Goal: Transaction & Acquisition: Purchase product/service

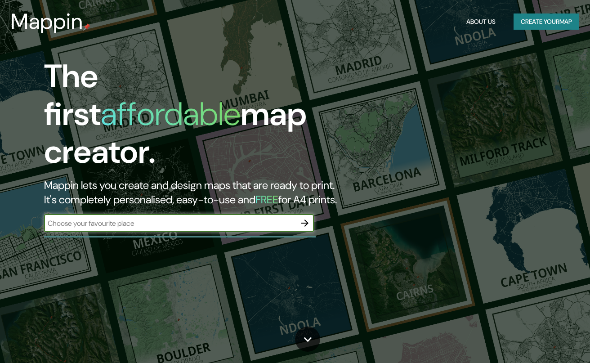
click at [144, 218] on input "text" at bounding box center [170, 223] width 252 height 10
type input "[GEOGRAPHIC_DATA]"
click at [306, 219] on icon "button" at bounding box center [304, 222] width 7 height 7
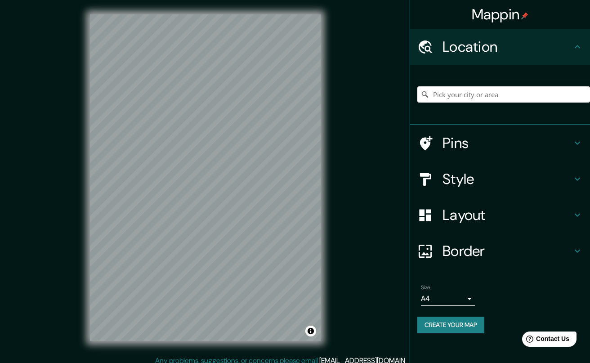
click at [463, 91] on input "Pick your city or area" at bounding box center [503, 94] width 173 height 16
type input "a"
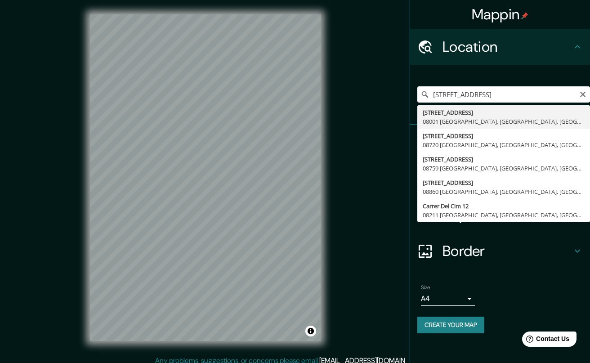
type input "[STREET_ADDRESS]"
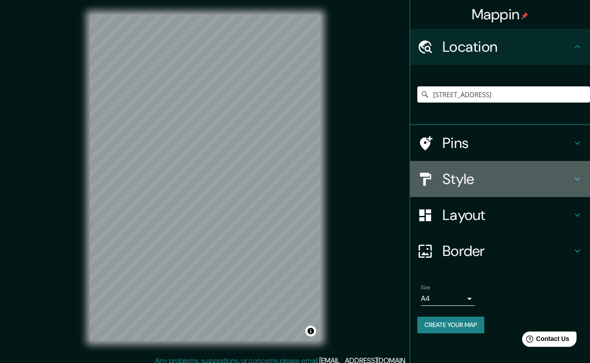
click at [471, 181] on h4 "Style" at bounding box center [506, 179] width 129 height 18
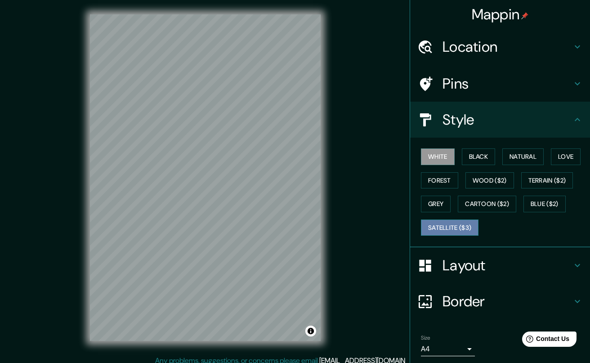
click at [456, 232] on button "Satellite ($3)" at bounding box center [450, 227] width 58 height 17
click at [485, 49] on h4 "Location" at bounding box center [506, 47] width 129 height 18
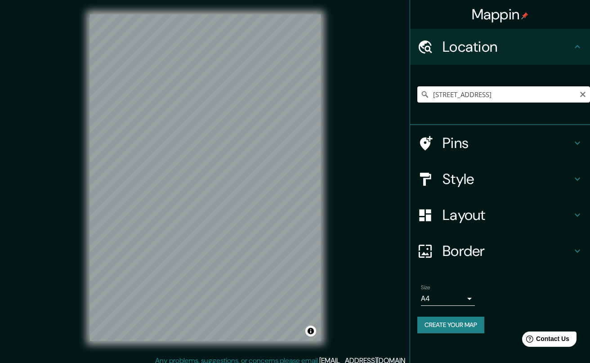
drag, startPoint x: 575, startPoint y: 96, endPoint x: 454, endPoint y: 94, distance: 120.9
click at [454, 94] on input "[STREET_ADDRESS]" at bounding box center [503, 94] width 173 height 16
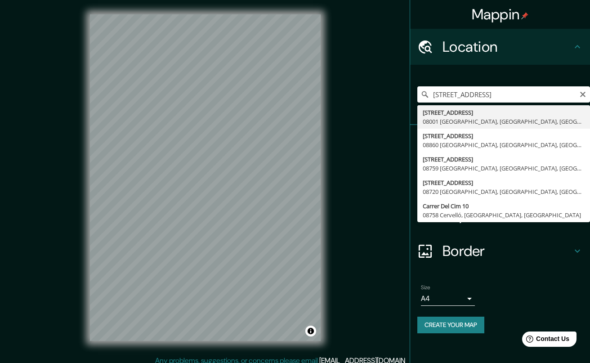
type input "[STREET_ADDRESS]"
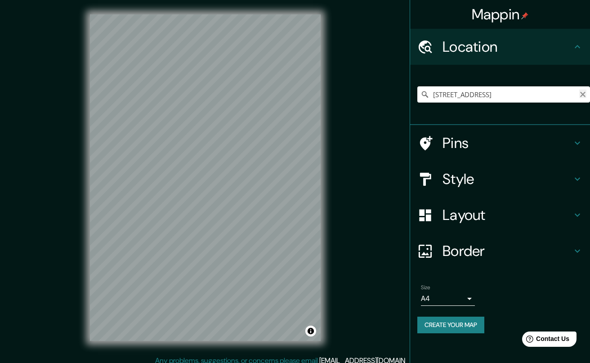
click at [585, 94] on icon "Clear" at bounding box center [582, 94] width 7 height 7
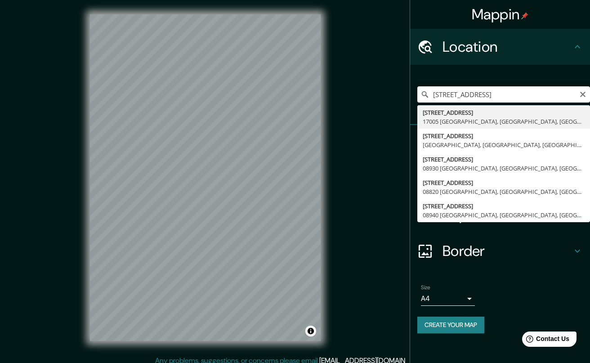
type input "[STREET_ADDRESS]"
click at [373, 181] on div "Mappin Location [STREET_ADDRESS] [STREET_ADDRESS] [GEOGRAPHIC_DATA], [GEOGRAPHI…" at bounding box center [295, 185] width 590 height 370
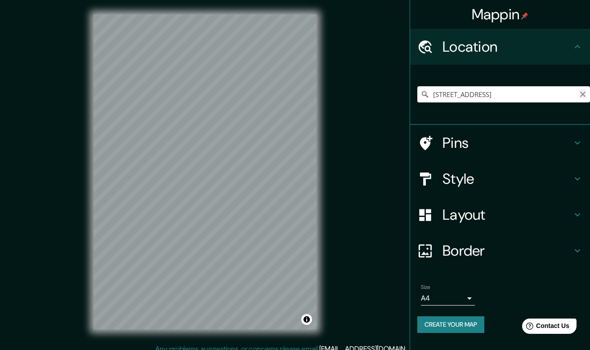
click at [582, 95] on icon "Clear" at bounding box center [582, 94] width 5 height 5
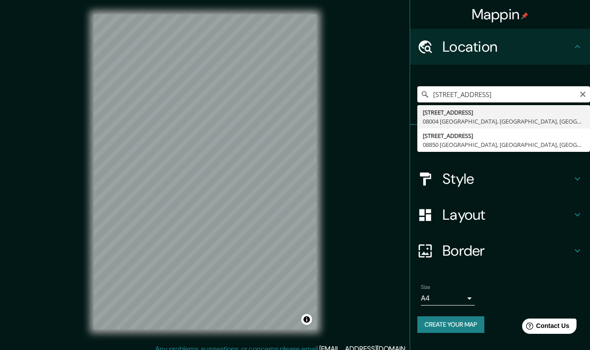
type input "[STREET_ADDRESS]"
click at [582, 94] on icon "Clear" at bounding box center [582, 94] width 5 height 5
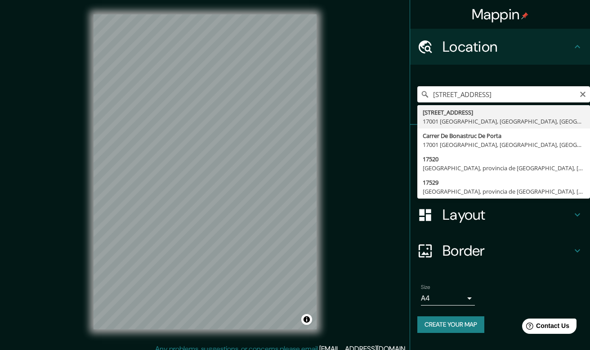
type input "[STREET_ADDRESS]"
click at [582, 93] on icon "Clear" at bounding box center [582, 94] width 5 height 5
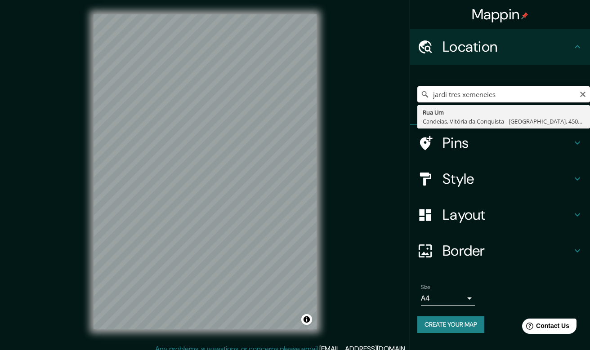
drag, startPoint x: 505, startPoint y: 93, endPoint x: 406, endPoint y: 92, distance: 98.9
click at [406, 92] on div "Mappin Location jardi tres xemeneies [GEOGRAPHIC_DATA], [GEOGRAPHIC_DATA] - [GE…" at bounding box center [295, 179] width 590 height 358
type input "jardins de les tres xemeneies"
click at [582, 96] on icon "Clear" at bounding box center [582, 94] width 7 height 7
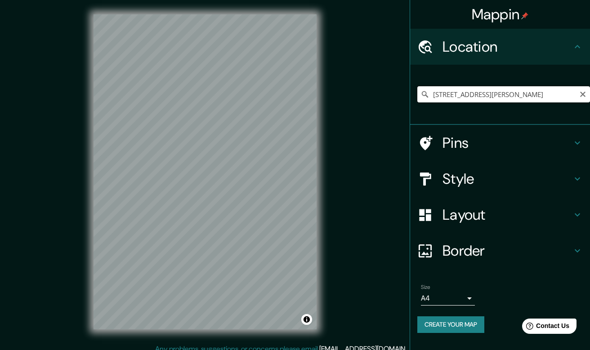
click at [511, 96] on input "[STREET_ADDRESS][PERSON_NAME]" at bounding box center [503, 94] width 173 height 16
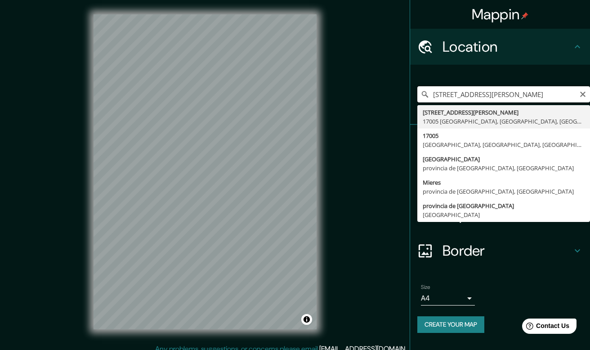
type input "[STREET_ADDRESS][PERSON_NAME]"
drag, startPoint x: 467, startPoint y: 116, endPoint x: 457, endPoint y: 116, distance: 10.3
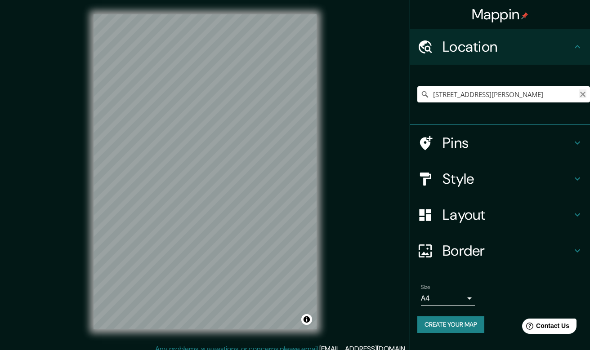
click at [584, 93] on icon "Clear" at bounding box center [582, 94] width 5 height 5
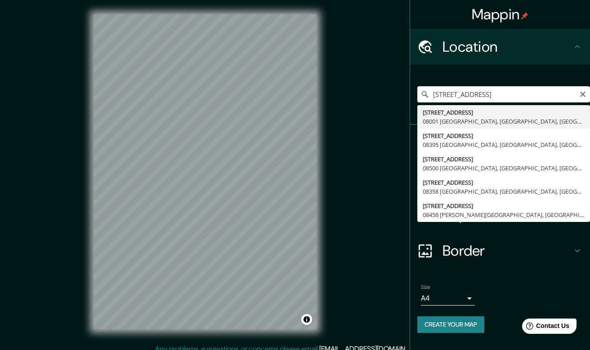
type input "[STREET_ADDRESS]"
click at [583, 95] on icon "Clear" at bounding box center [582, 94] width 7 height 7
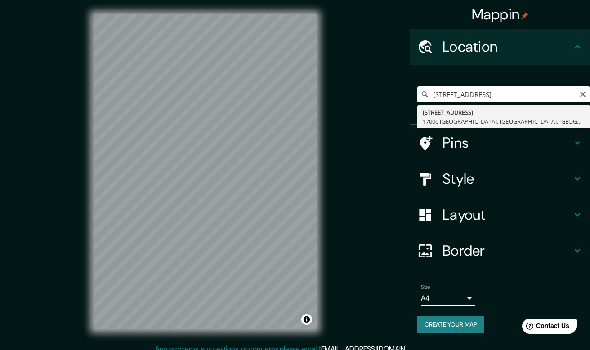
type input "[STREET_ADDRESS]"
